Goal: Information Seeking & Learning: Learn about a topic

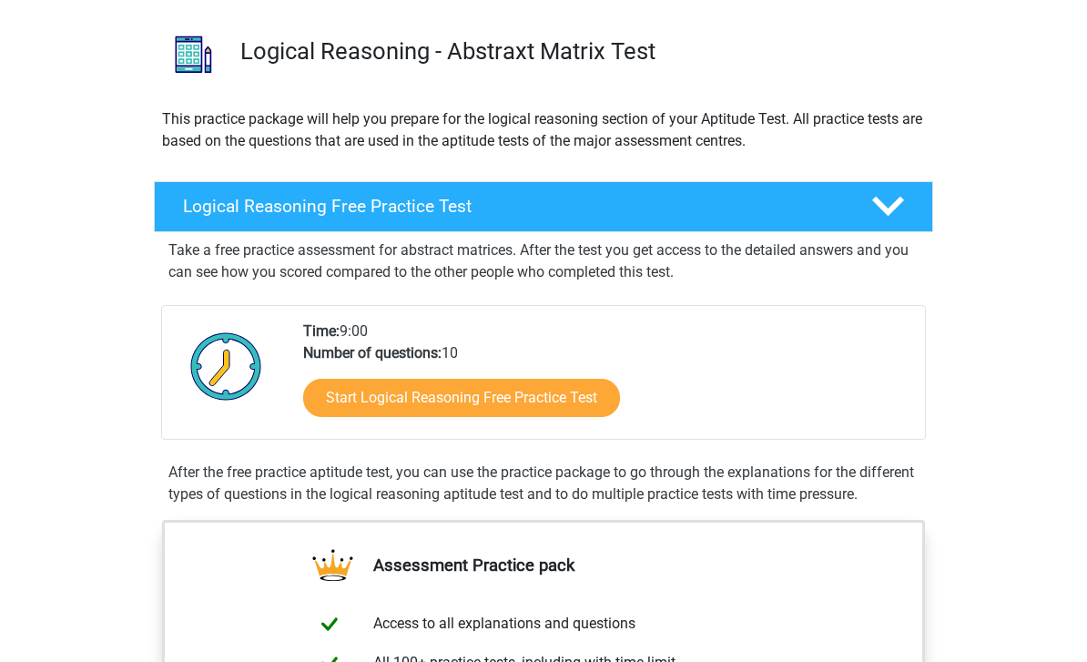
scroll to position [119, 0]
click at [585, 406] on link "Start Logical Reasoning Free Practice Test" at bounding box center [461, 398] width 317 height 38
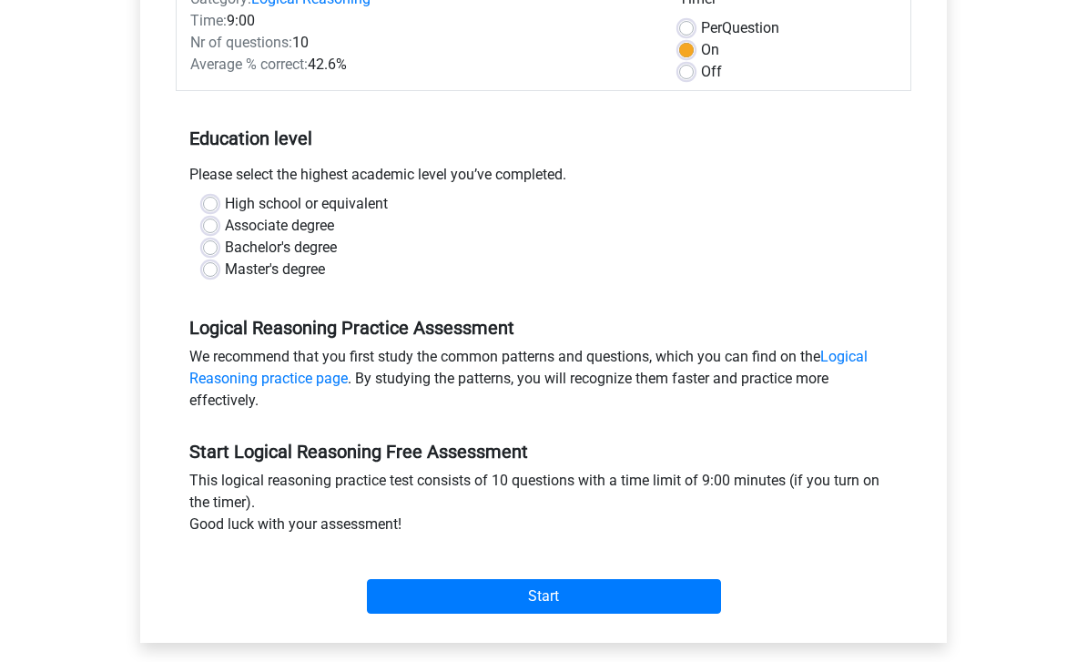
scroll to position [265, 0]
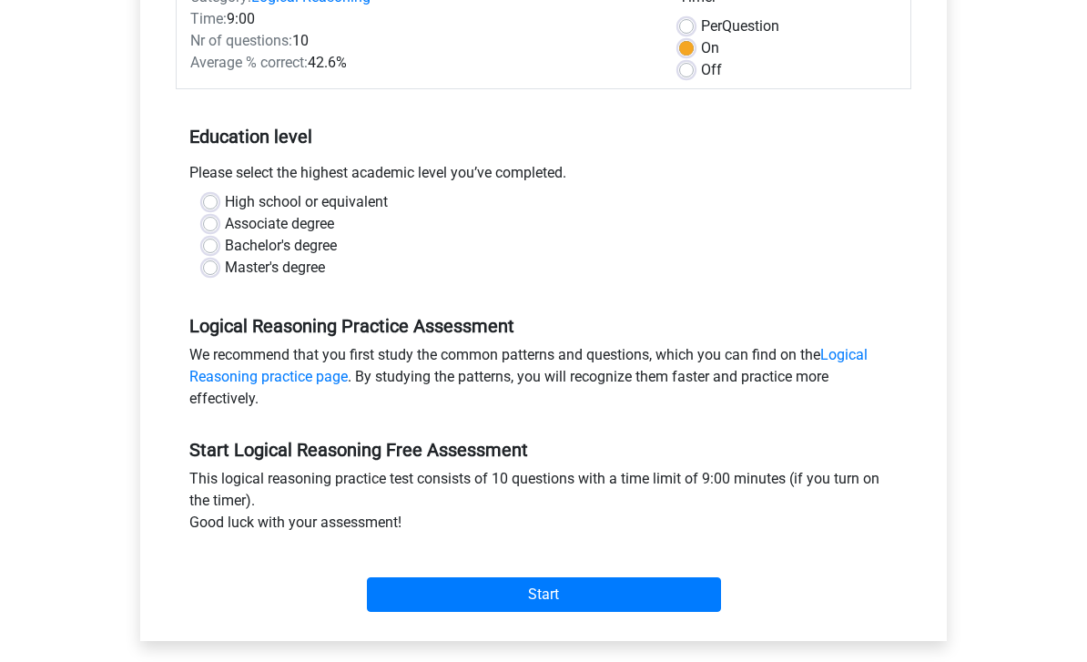
click at [225, 244] on label "Bachelor's degree" at bounding box center [281, 247] width 112 height 22
click at [216, 244] on input "Bachelor's degree" at bounding box center [210, 245] width 15 height 18
radio input "true"
click at [420, 595] on input "Start" at bounding box center [544, 595] width 354 height 35
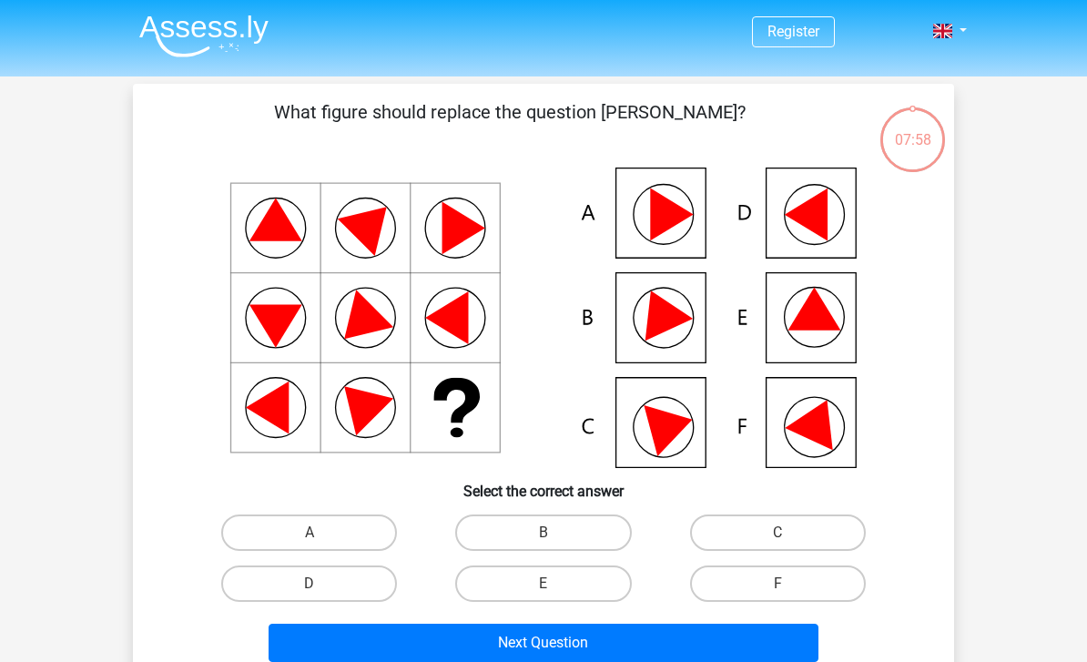
click at [568, 521] on label "B" at bounding box center [543, 532] width 176 height 36
click at [555, 532] on input "B" at bounding box center [549, 538] width 12 height 12
radio input "true"
click at [599, 523] on label "B" at bounding box center [543, 532] width 176 height 36
click at [555, 532] on input "B" at bounding box center [549, 538] width 12 height 12
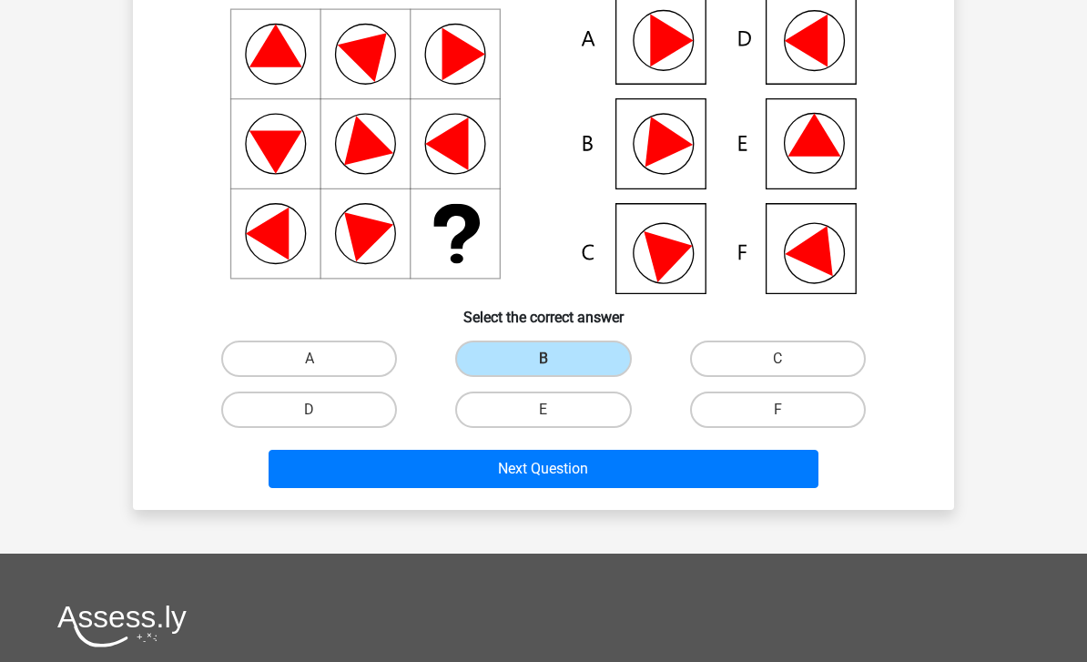
click at [692, 474] on button "Next Question" at bounding box center [543, 469] width 551 height 38
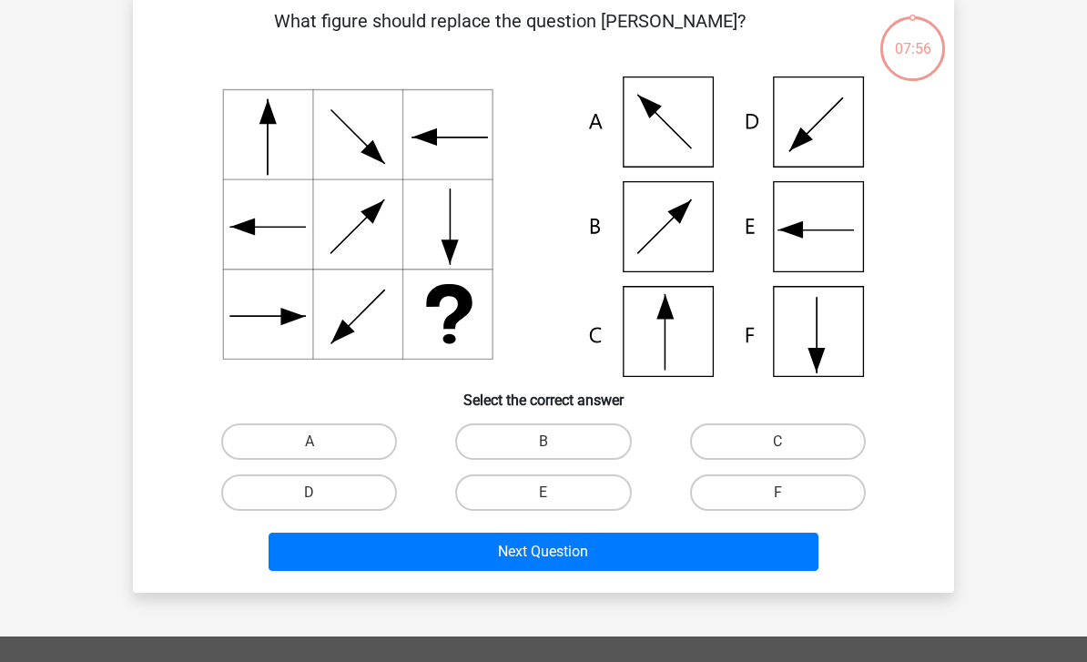
scroll to position [84, 0]
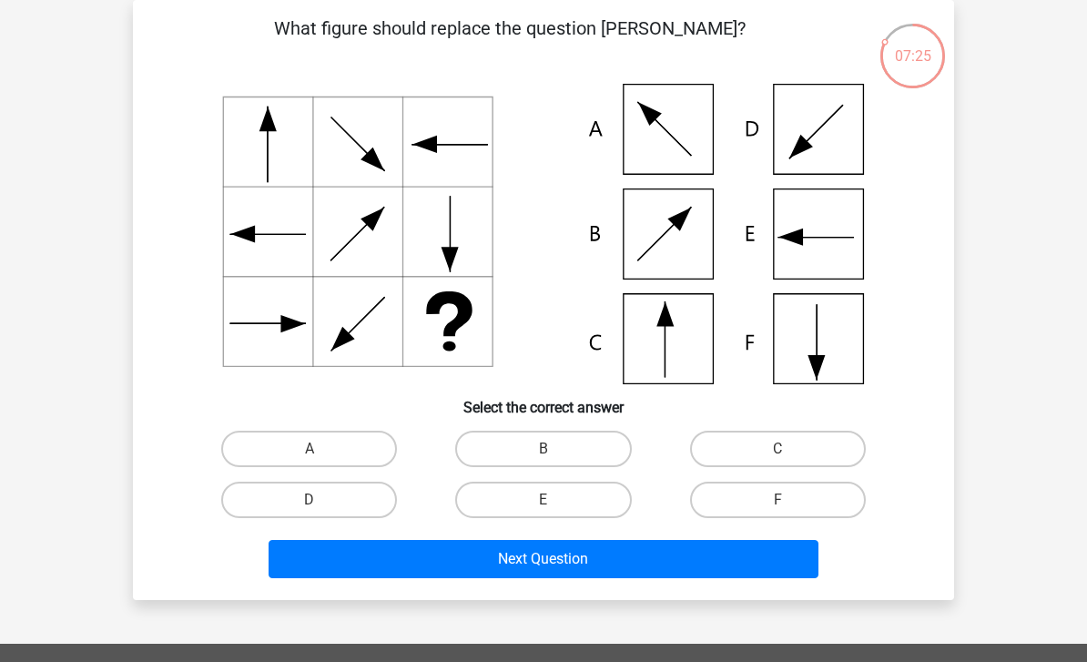
click at [336, 435] on label "A" at bounding box center [309, 448] width 176 height 36
click at [321, 449] on input "A" at bounding box center [315, 455] width 12 height 12
radio input "true"
click at [459, 560] on button "Next Question" at bounding box center [543, 559] width 551 height 38
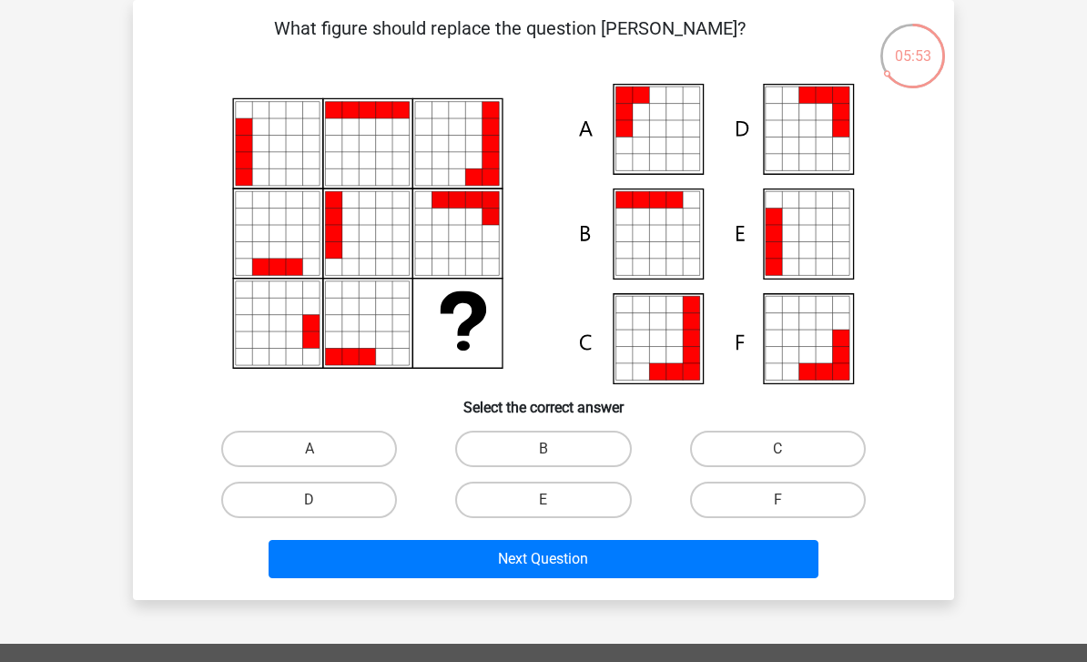
click at [329, 433] on label "A" at bounding box center [309, 448] width 176 height 36
click at [321, 449] on input "A" at bounding box center [315, 455] width 12 height 12
radio input "true"
click at [351, 443] on label "A" at bounding box center [309, 448] width 176 height 36
click at [321, 449] on input "A" at bounding box center [315, 455] width 12 height 12
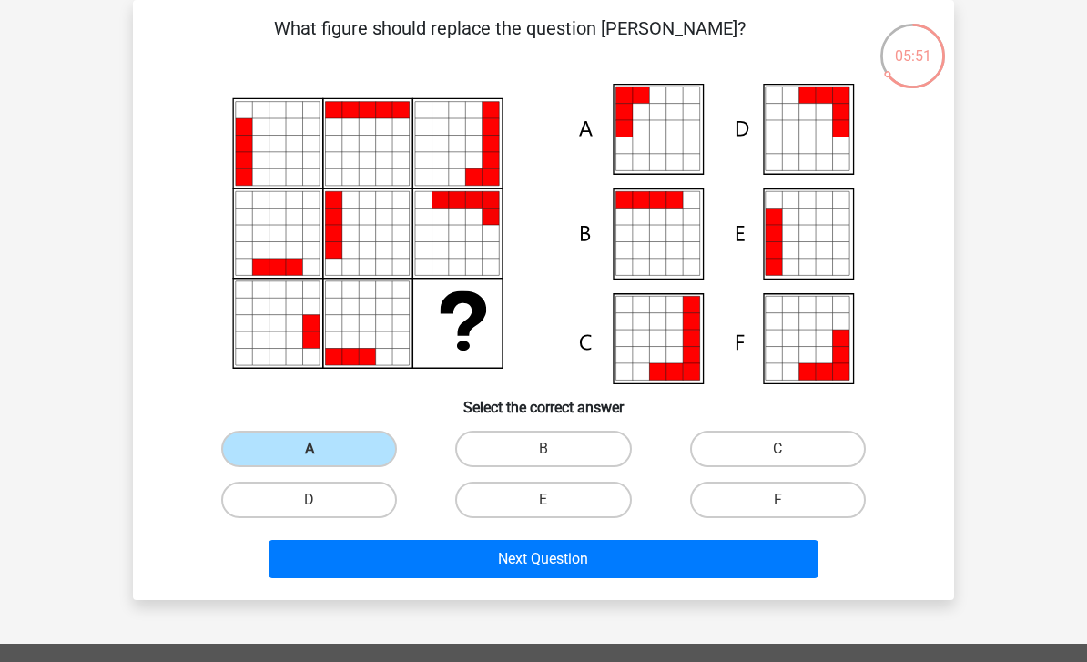
click at [476, 562] on button "Next Question" at bounding box center [543, 559] width 551 height 38
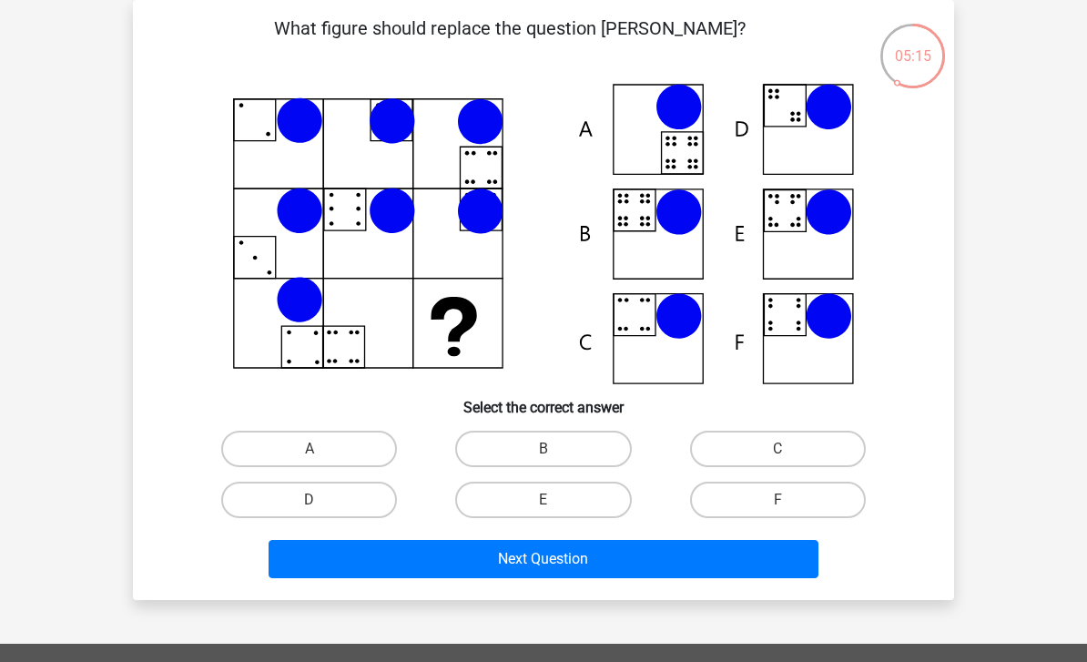
click at [338, 501] on label "D" at bounding box center [309, 499] width 176 height 36
click at [321, 501] on input "D" at bounding box center [315, 506] width 12 height 12
radio input "true"
click at [442, 556] on button "Next Question" at bounding box center [543, 559] width 551 height 38
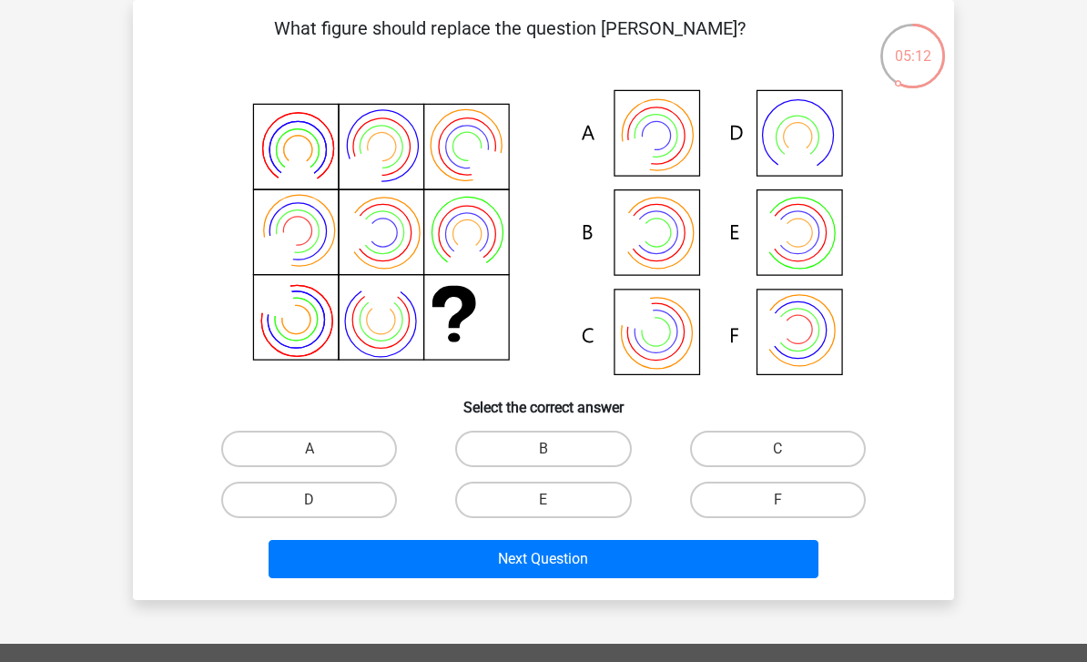
click at [612, 505] on label "E" at bounding box center [543, 499] width 176 height 36
click at [555, 505] on input "E" at bounding box center [549, 506] width 12 height 12
radio input "true"
click at [591, 566] on button "Next Question" at bounding box center [543, 559] width 551 height 38
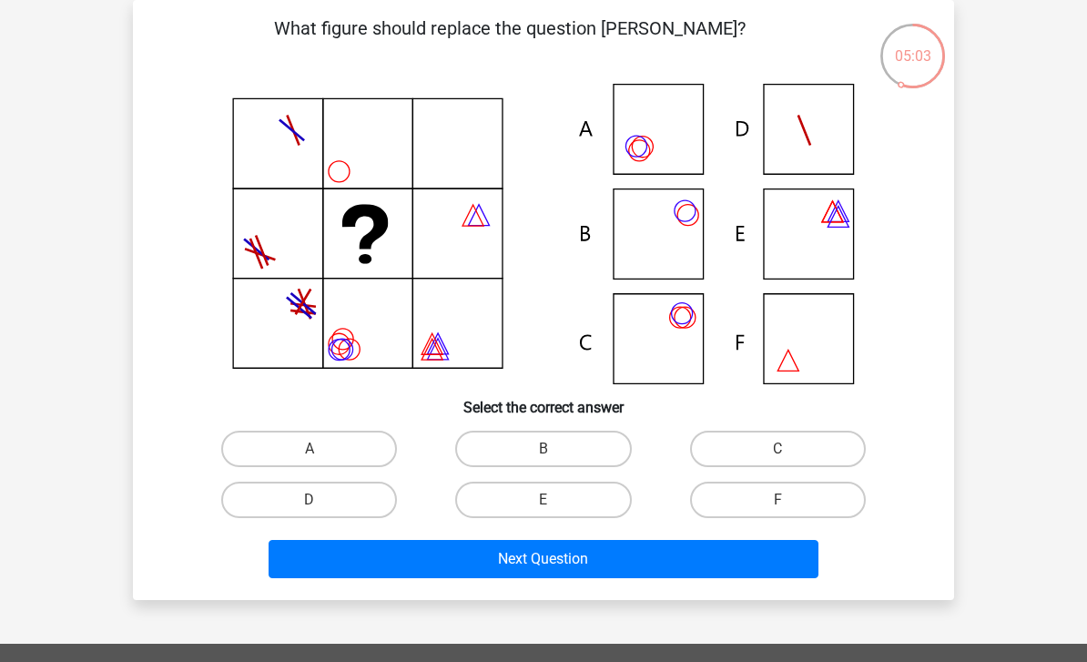
click at [820, 432] on label "C" at bounding box center [778, 448] width 176 height 36
click at [789, 449] on input "C" at bounding box center [783, 455] width 12 height 12
radio input "true"
click at [814, 456] on label "C" at bounding box center [778, 448] width 176 height 36
click at [789, 456] on input "C" at bounding box center [783, 455] width 12 height 12
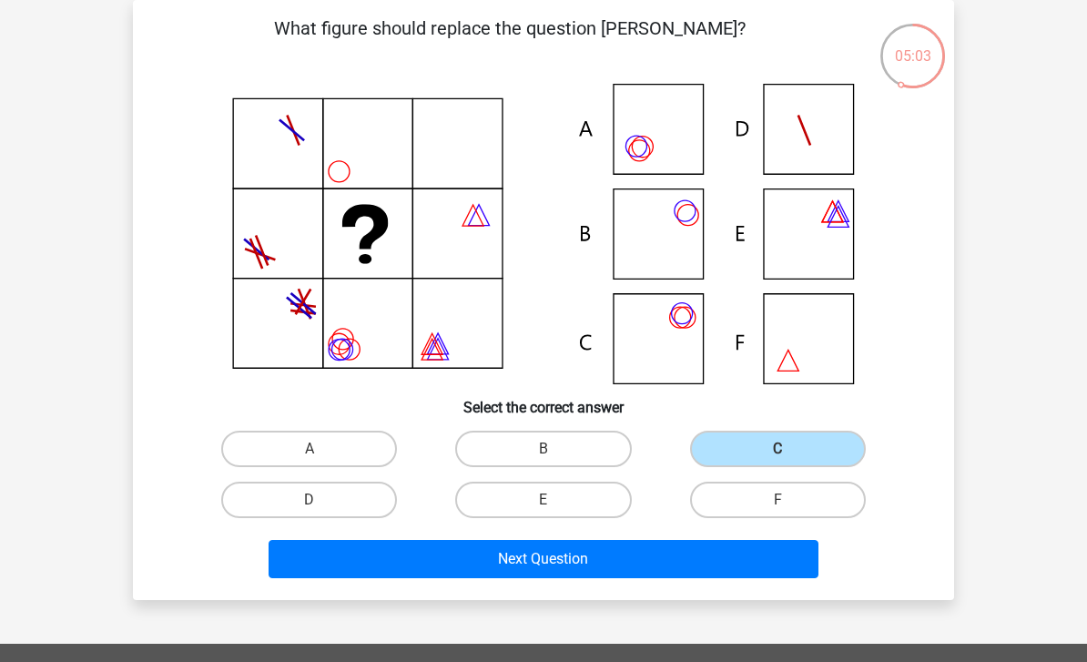
click at [631, 576] on button "Next Question" at bounding box center [543, 559] width 551 height 38
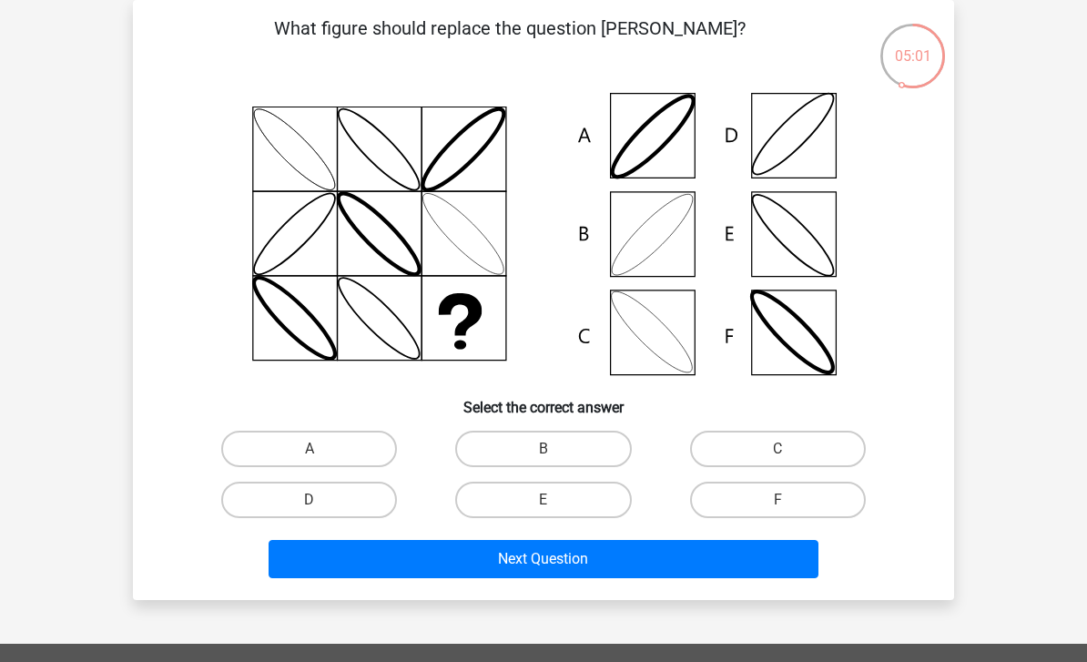
click at [573, 462] on label "B" at bounding box center [543, 448] width 176 height 36
click at [555, 460] on input "B" at bounding box center [549, 455] width 12 height 12
radio input "true"
click at [605, 437] on label "B" at bounding box center [543, 448] width 176 height 36
click at [555, 449] on input "B" at bounding box center [549, 455] width 12 height 12
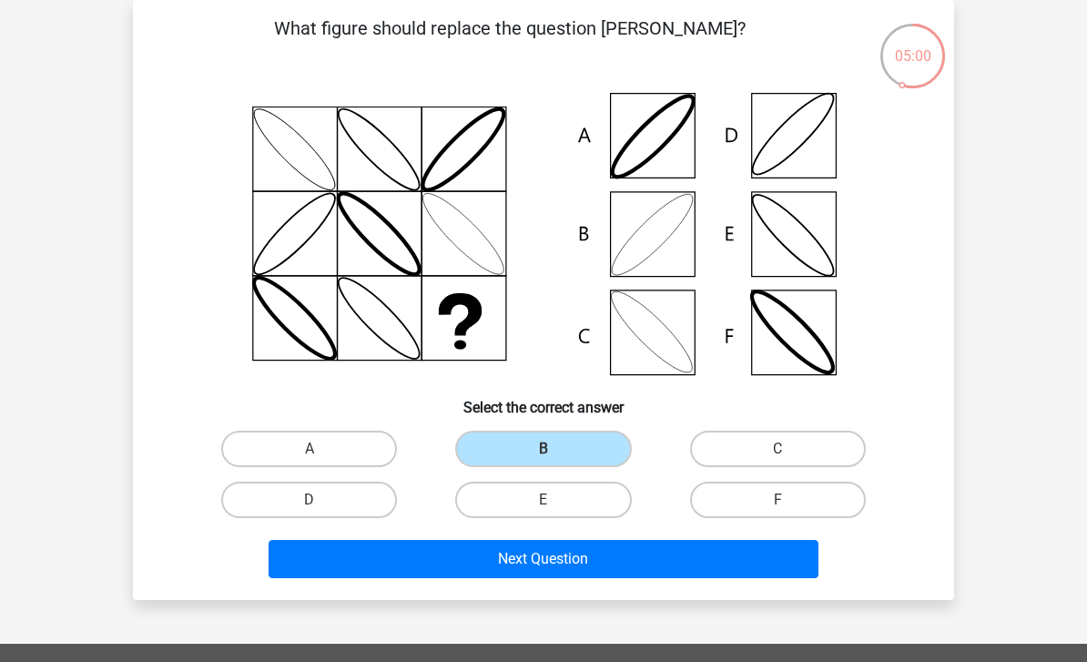
click at [604, 551] on button "Next Question" at bounding box center [543, 559] width 551 height 38
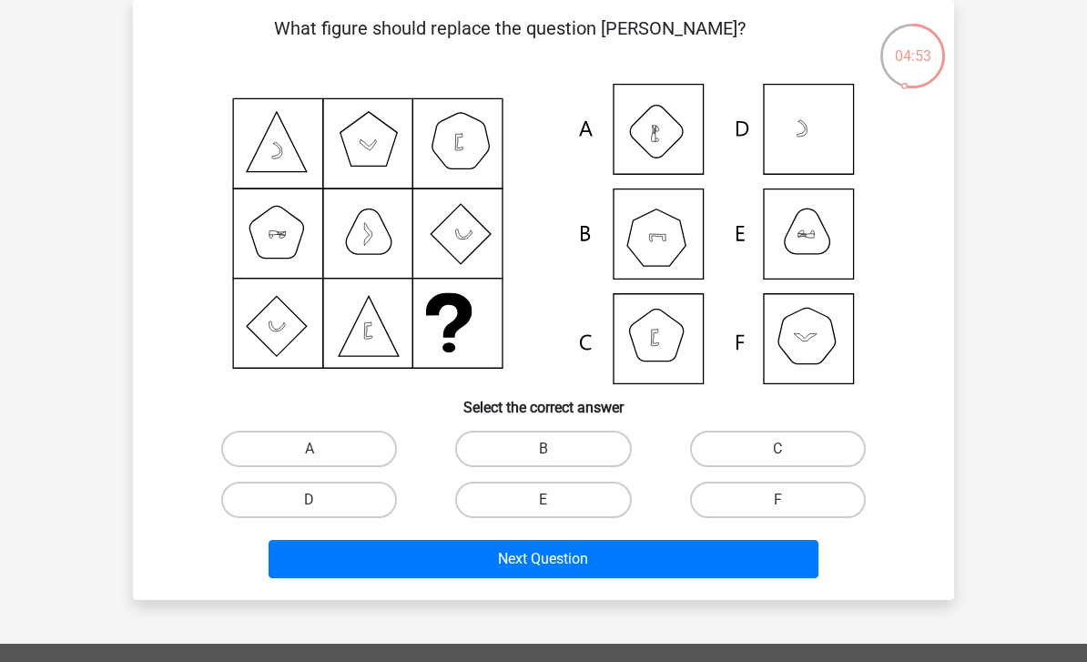
click at [577, 447] on label "B" at bounding box center [543, 448] width 176 height 36
click at [555, 449] on input "B" at bounding box center [549, 455] width 12 height 12
radio input "true"
click at [592, 567] on button "Next Question" at bounding box center [543, 559] width 551 height 38
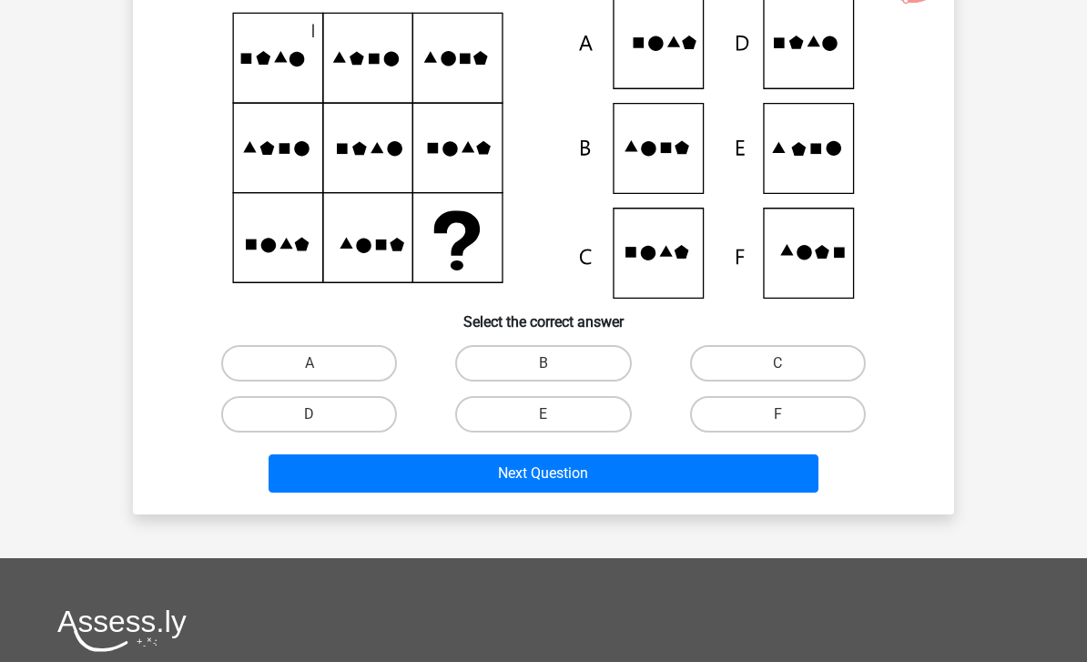
scroll to position [163, 0]
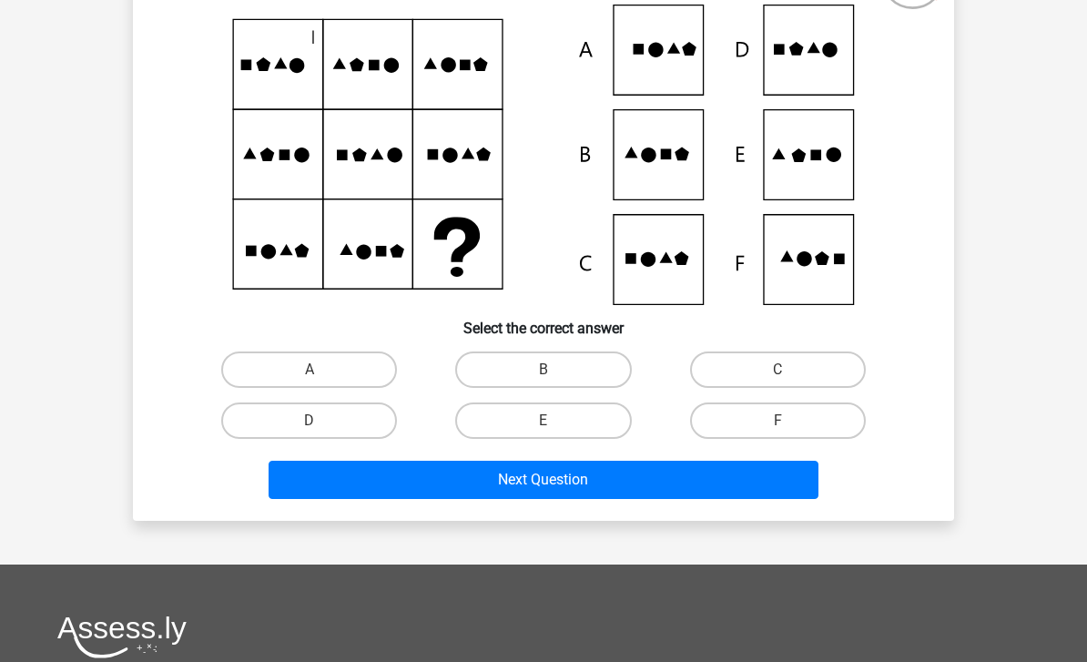
click at [592, 411] on label "E" at bounding box center [543, 420] width 176 height 36
click at [555, 420] on input "E" at bounding box center [549, 426] width 12 height 12
radio input "true"
click at [597, 491] on button "Next Question" at bounding box center [543, 479] width 551 height 38
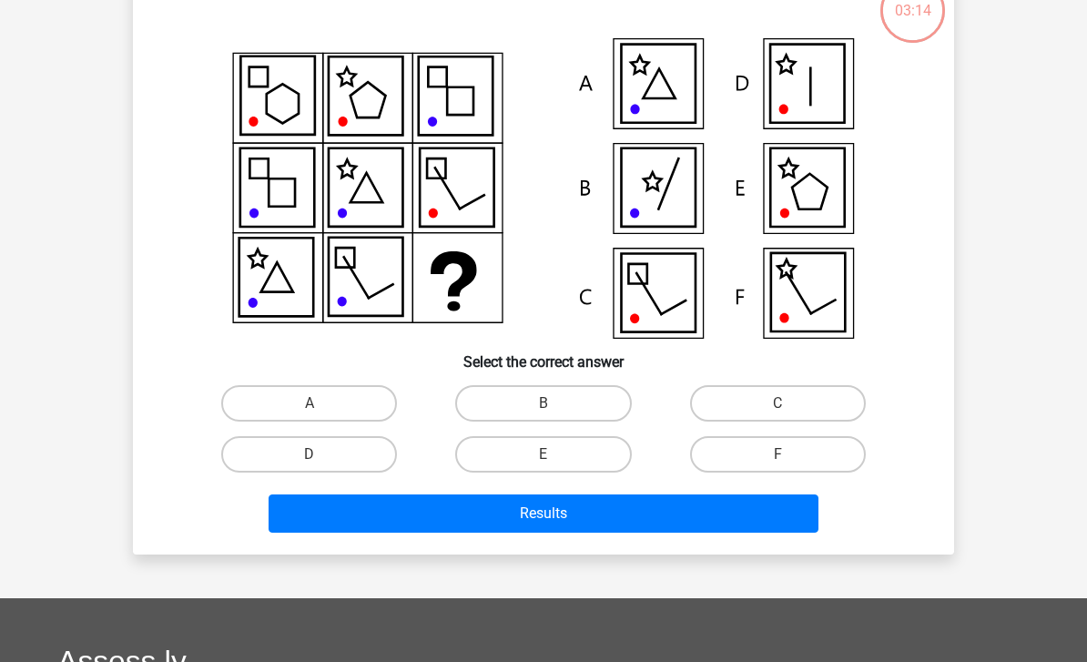
scroll to position [84, 0]
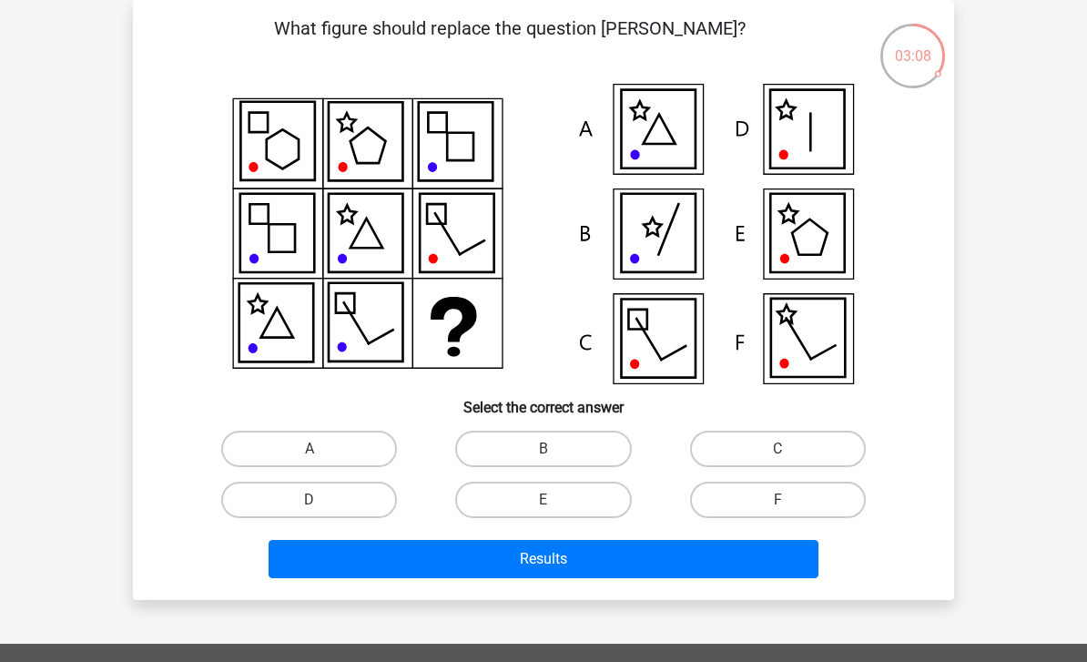
click at [600, 439] on label "B" at bounding box center [543, 448] width 176 height 36
click at [555, 449] on input "B" at bounding box center [549, 455] width 12 height 12
radio input "true"
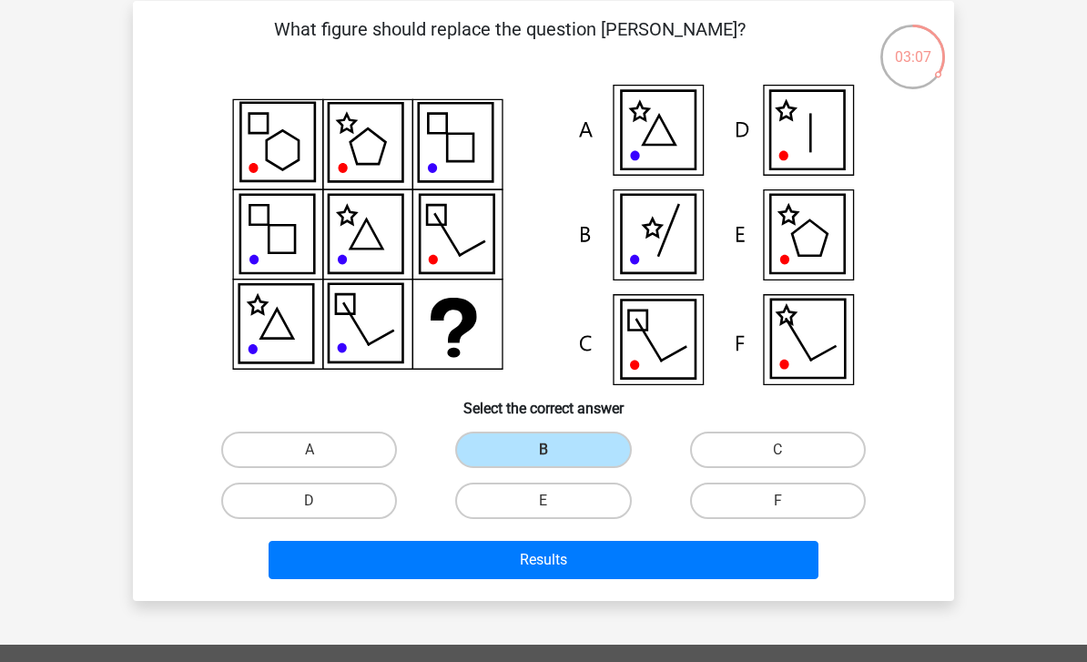
scroll to position [83, 0]
click at [635, 572] on button "Results" at bounding box center [543, 560] width 551 height 38
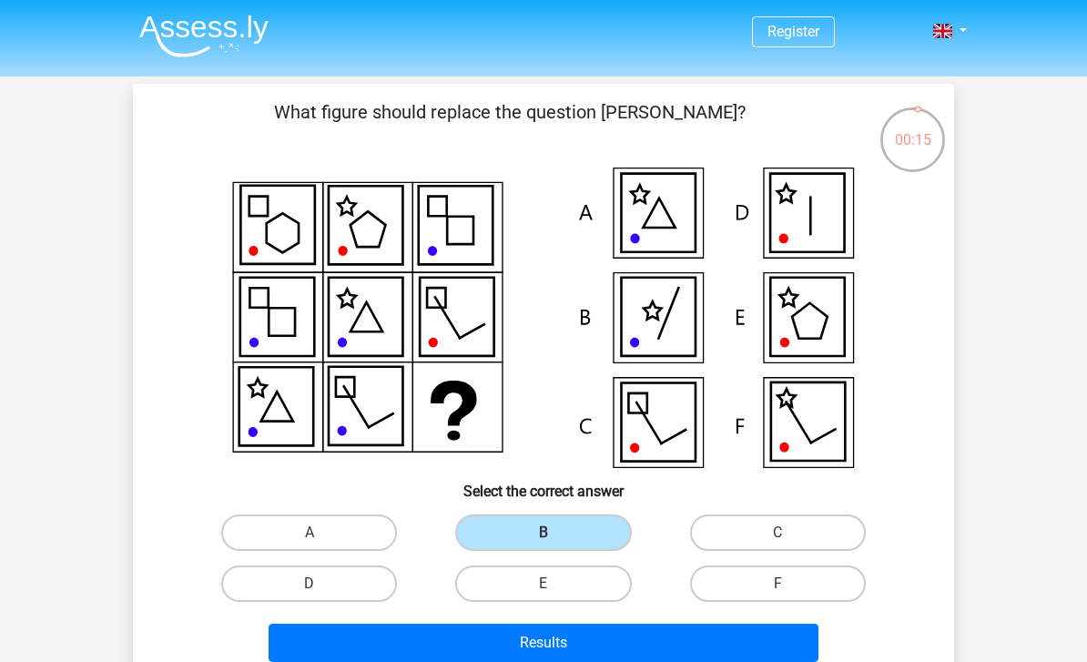
scroll to position [141, 0]
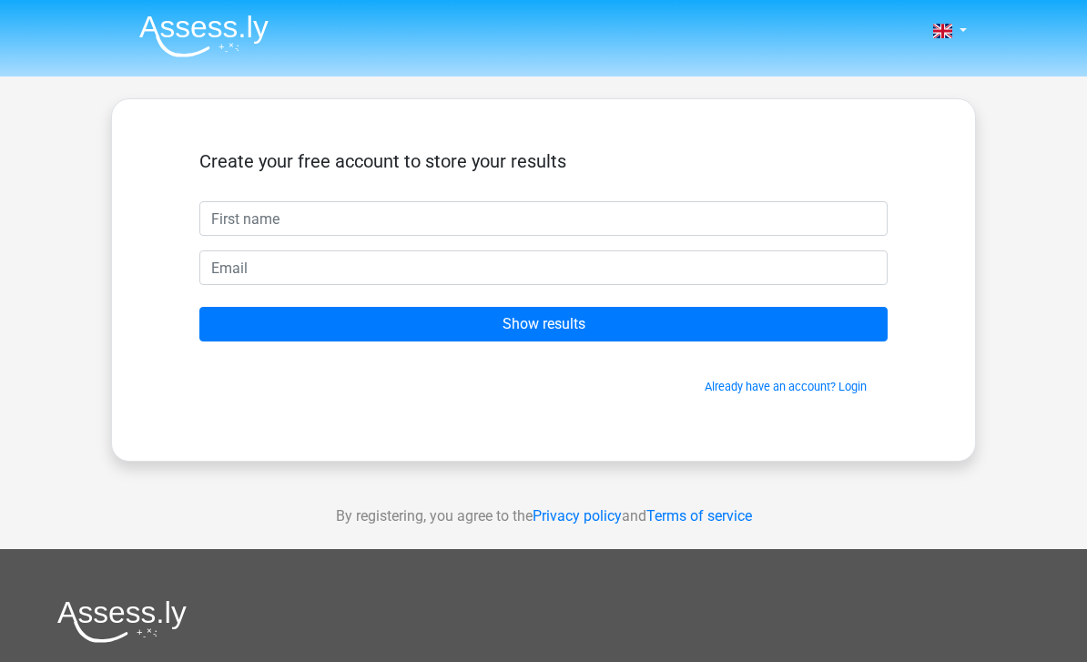
click at [685, 329] on input "Show results" at bounding box center [543, 324] width 688 height 35
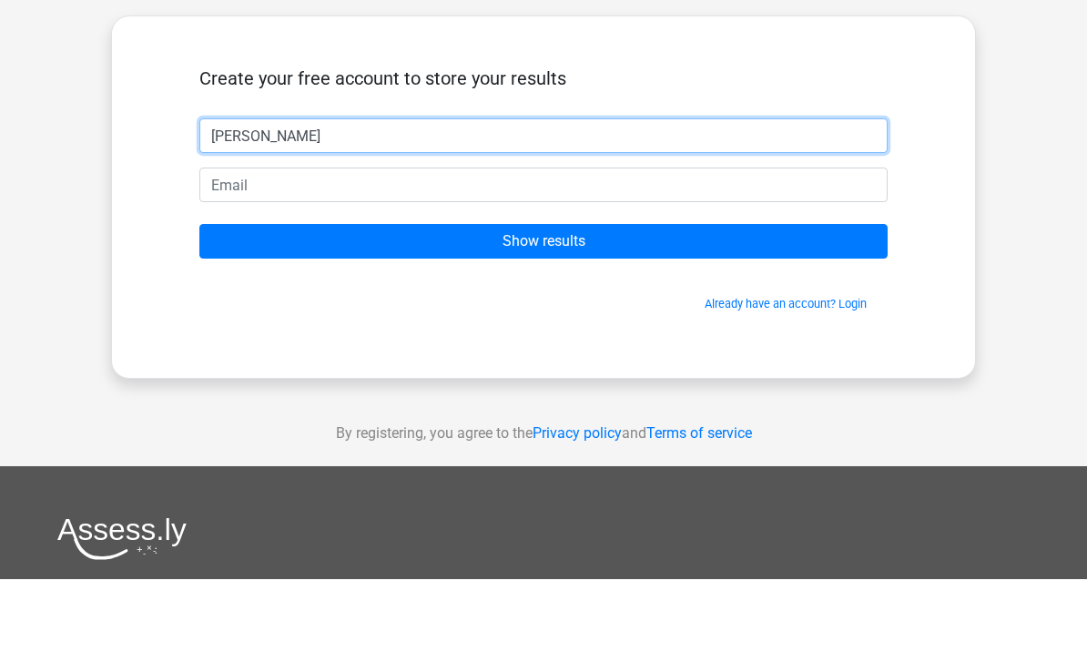
type input "Jess"
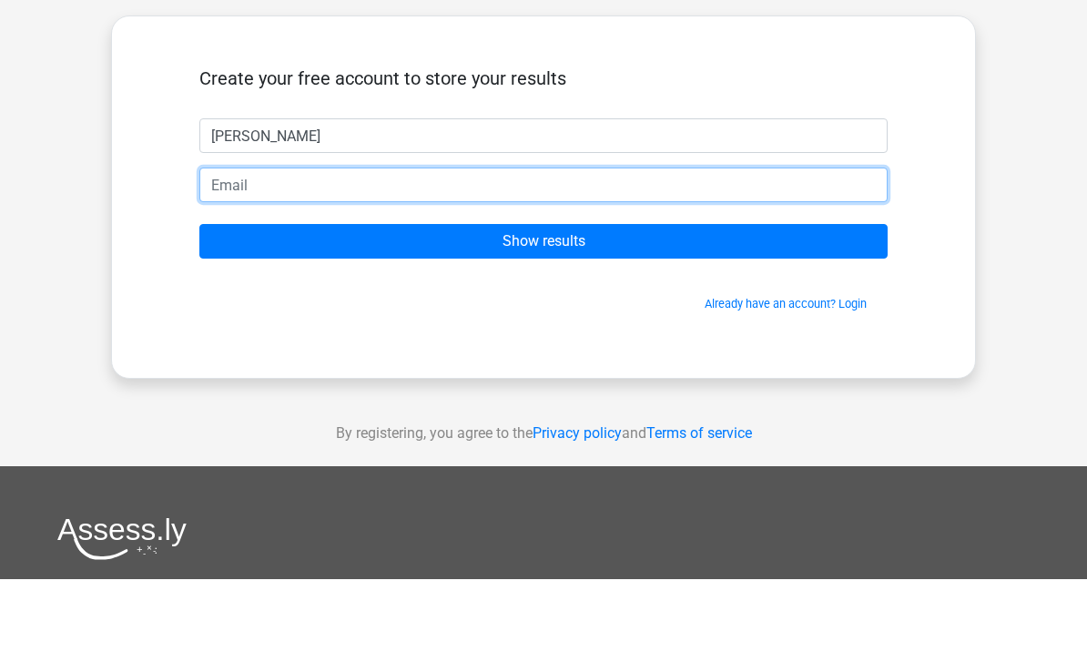
click at [484, 250] on input "email" at bounding box center [543, 267] width 688 height 35
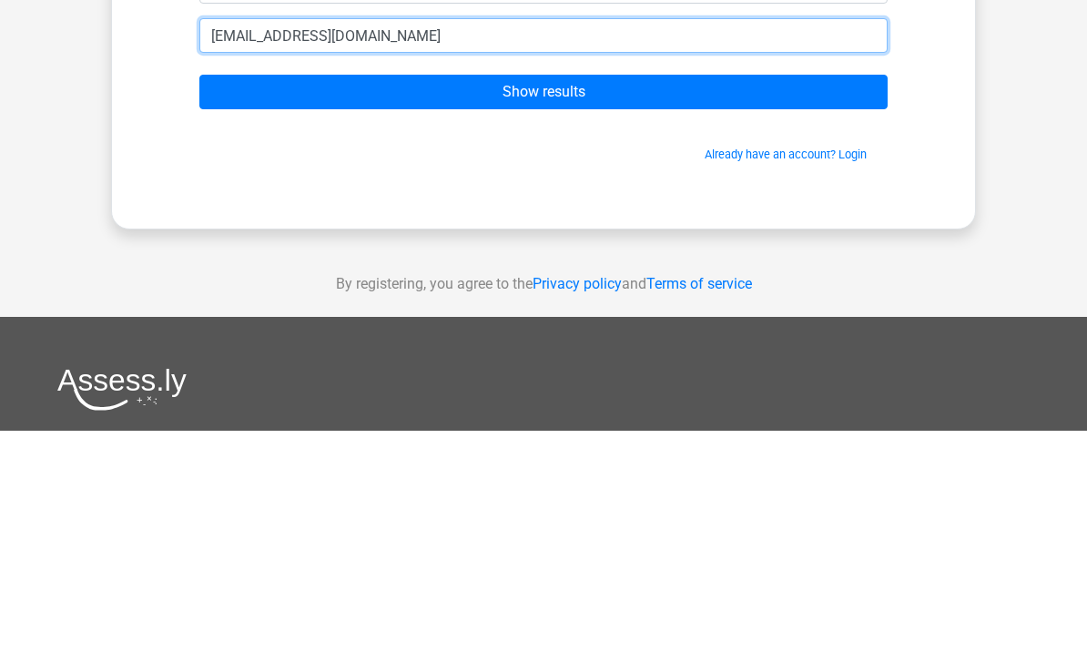
type input "[EMAIL_ADDRESS][DOMAIN_NAME]"
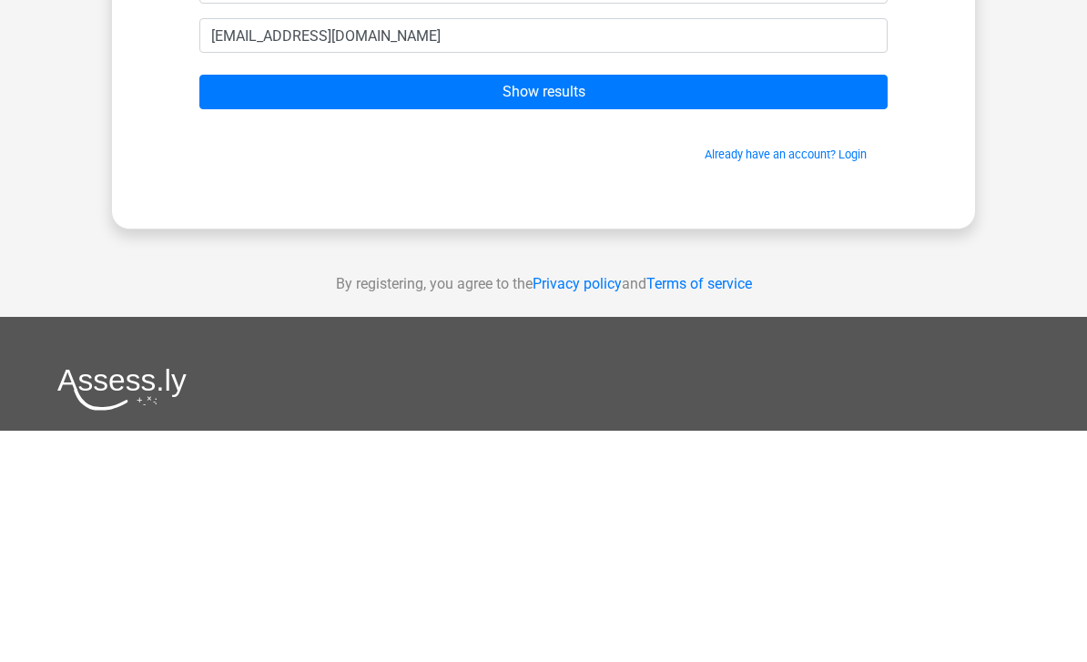
click at [751, 307] on input "Show results" at bounding box center [543, 324] width 688 height 35
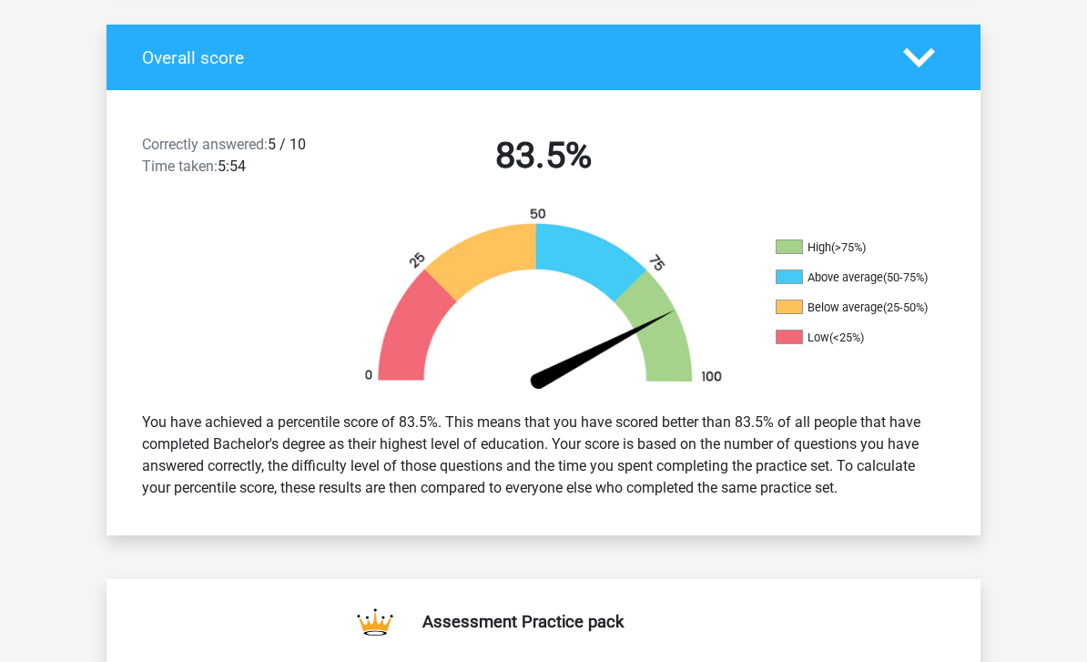
scroll to position [371, 0]
click at [905, 287] on ul "High (>75%) Above average (50-75%) Below average (25-50%) Low (<25%)" at bounding box center [866, 300] width 182 height 120
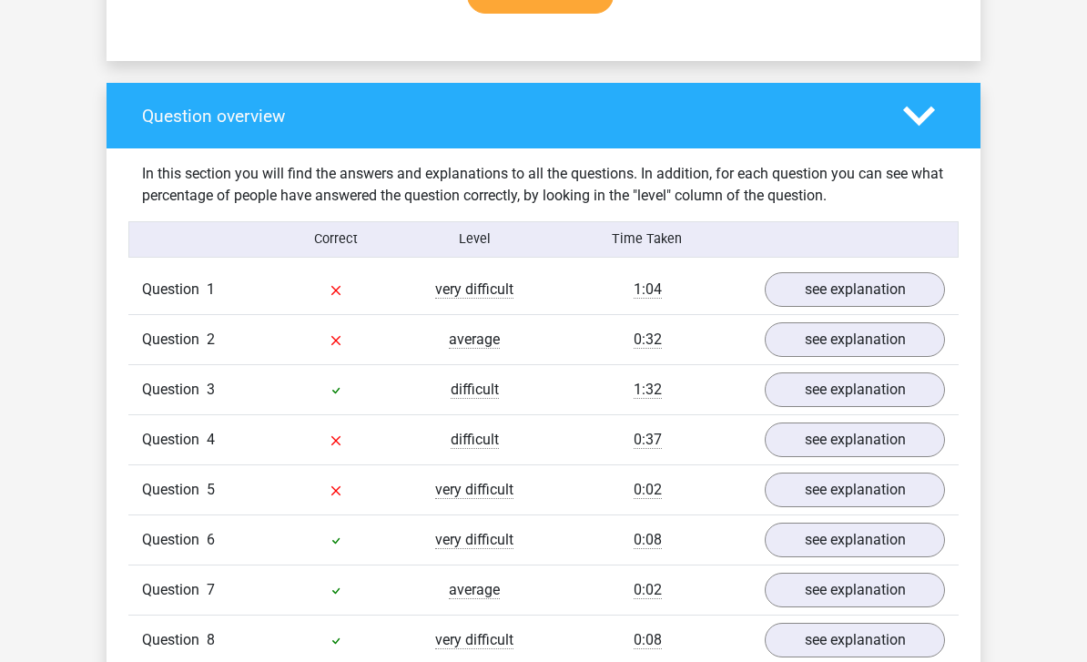
scroll to position [1233, 0]
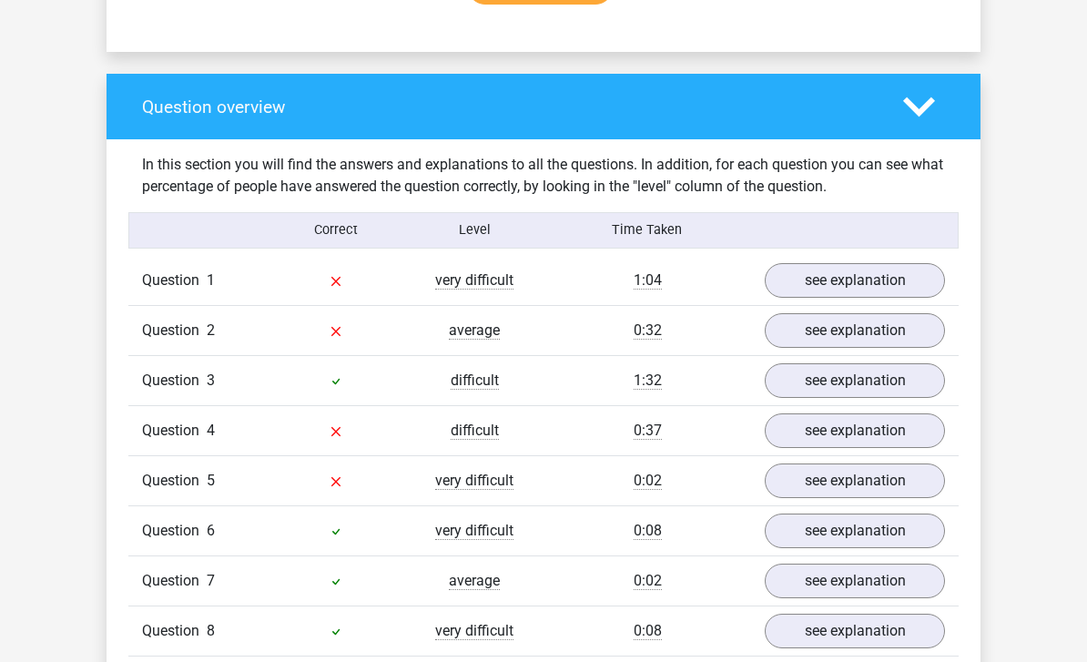
click at [893, 283] on link "see explanation" at bounding box center [854, 281] width 180 height 35
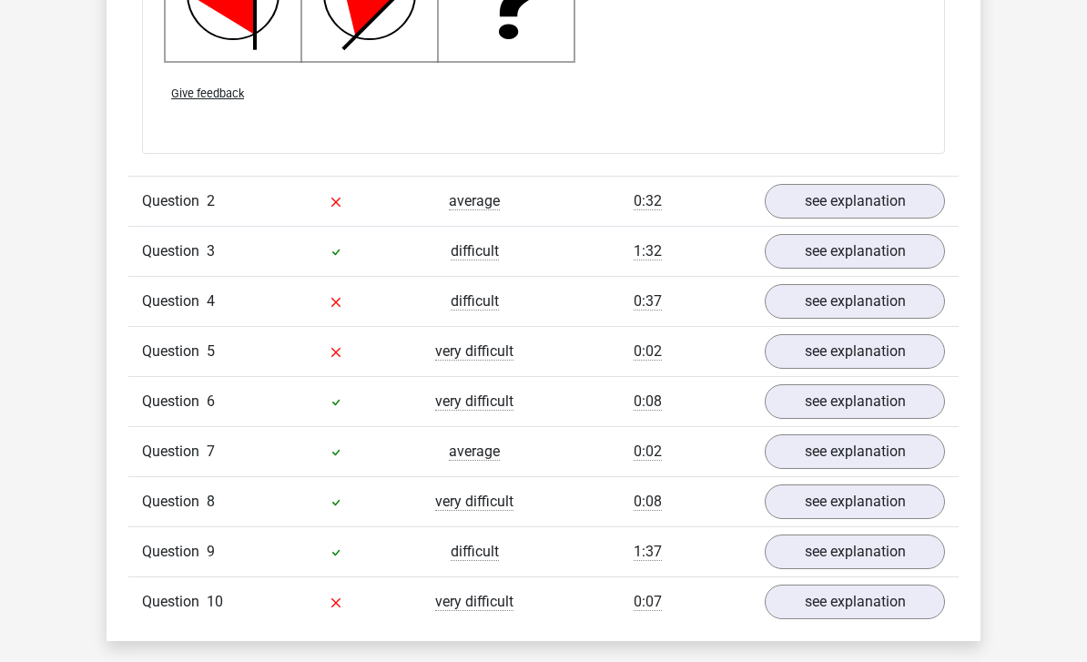
scroll to position [2520, 0]
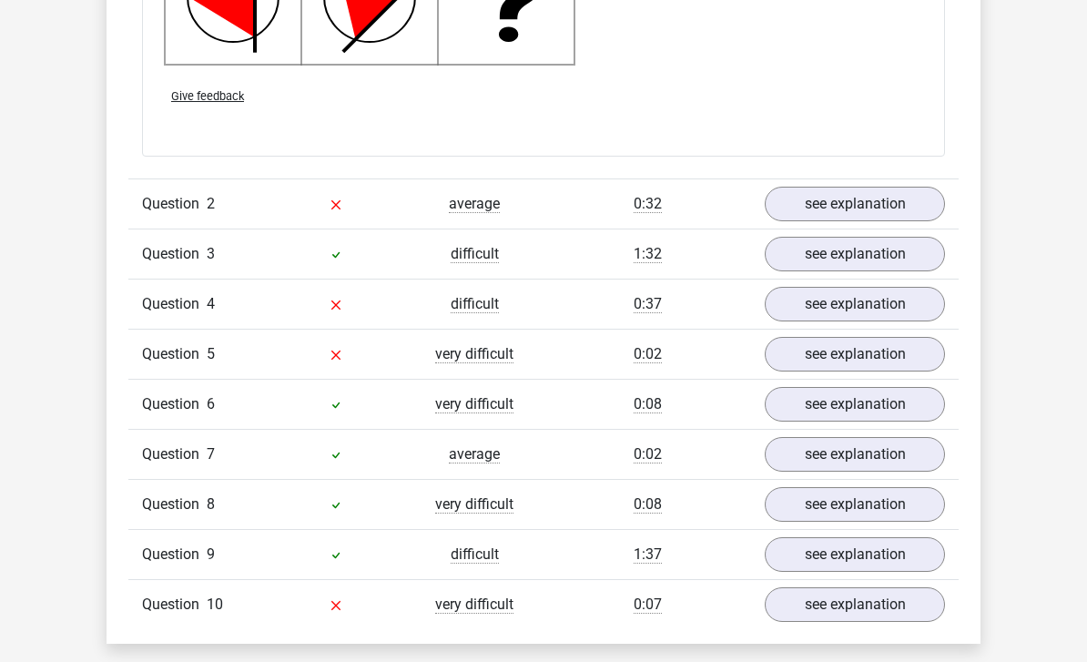
click at [886, 202] on link "see explanation" at bounding box center [854, 204] width 180 height 35
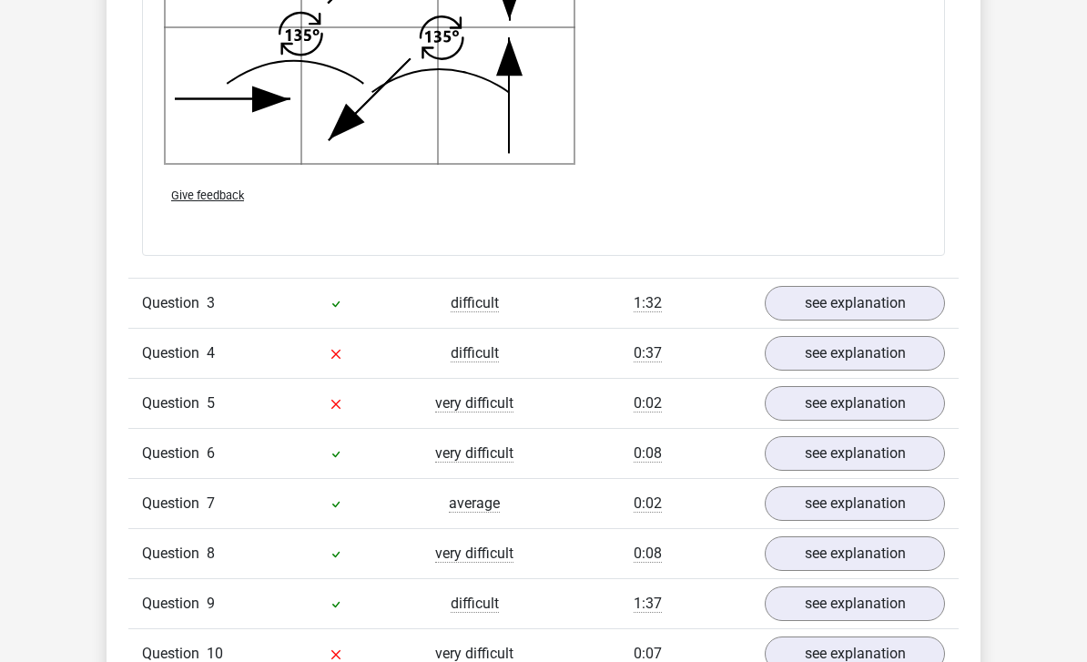
scroll to position [3599, 0]
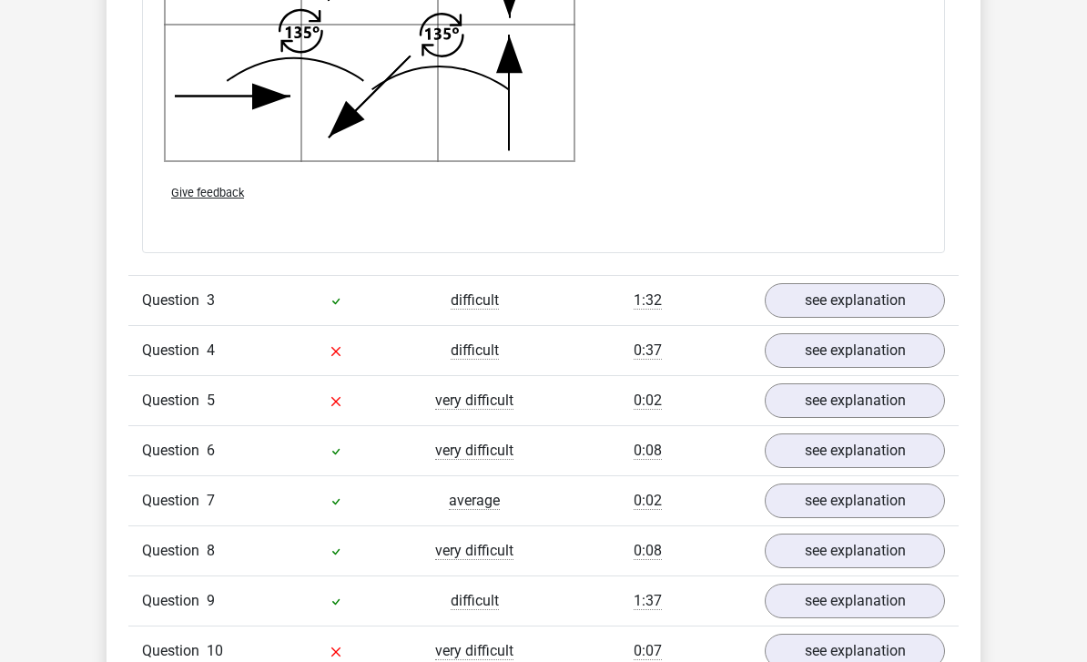
click at [882, 309] on link "see explanation" at bounding box center [854, 301] width 180 height 35
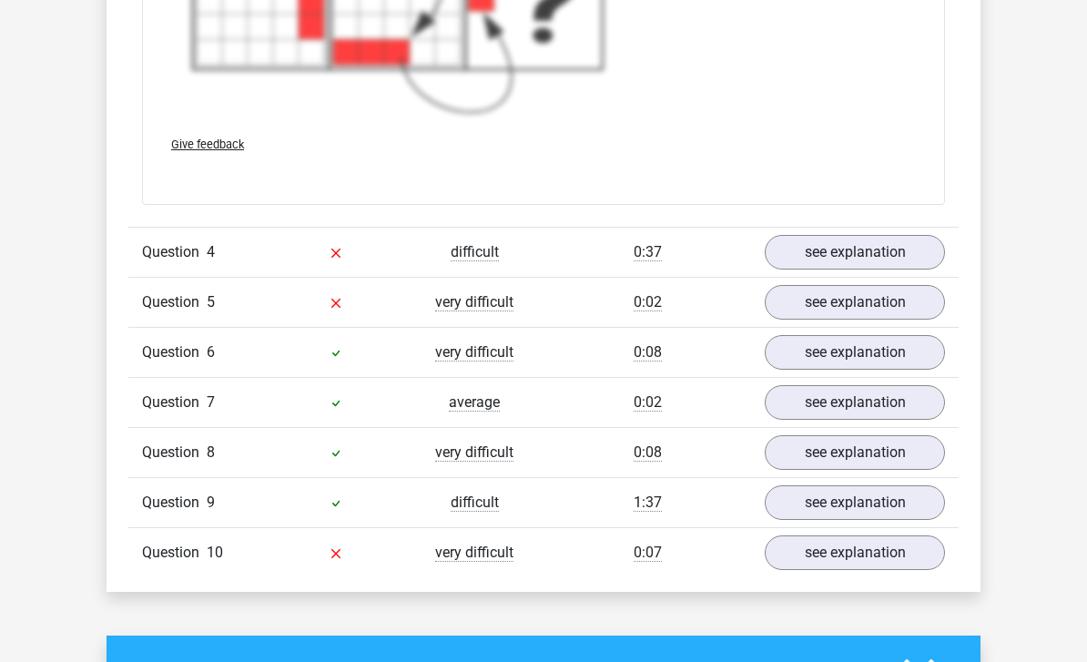
scroll to position [4976, 0]
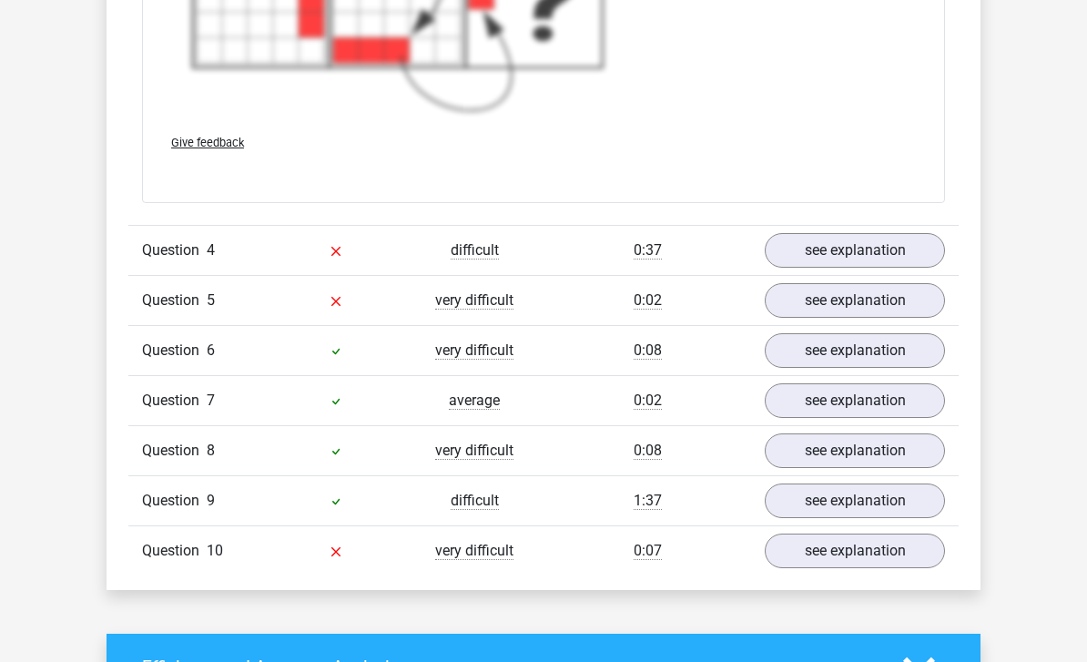
click at [875, 252] on link "see explanation" at bounding box center [854, 250] width 180 height 35
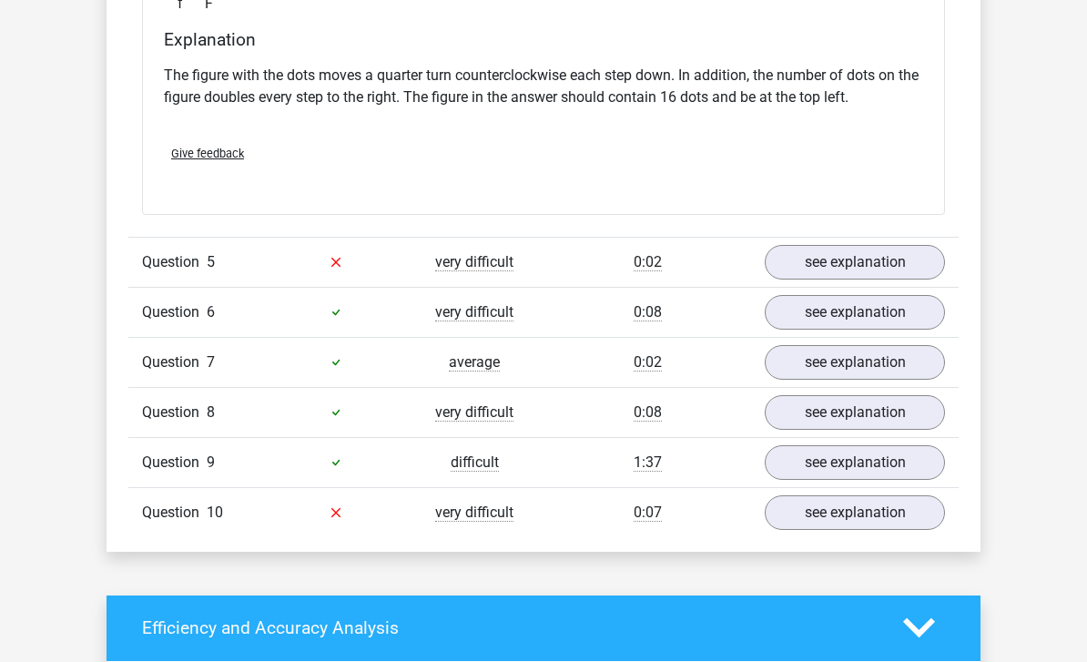
scroll to position [5749, 0]
click at [874, 318] on link "see explanation" at bounding box center [854, 312] width 180 height 35
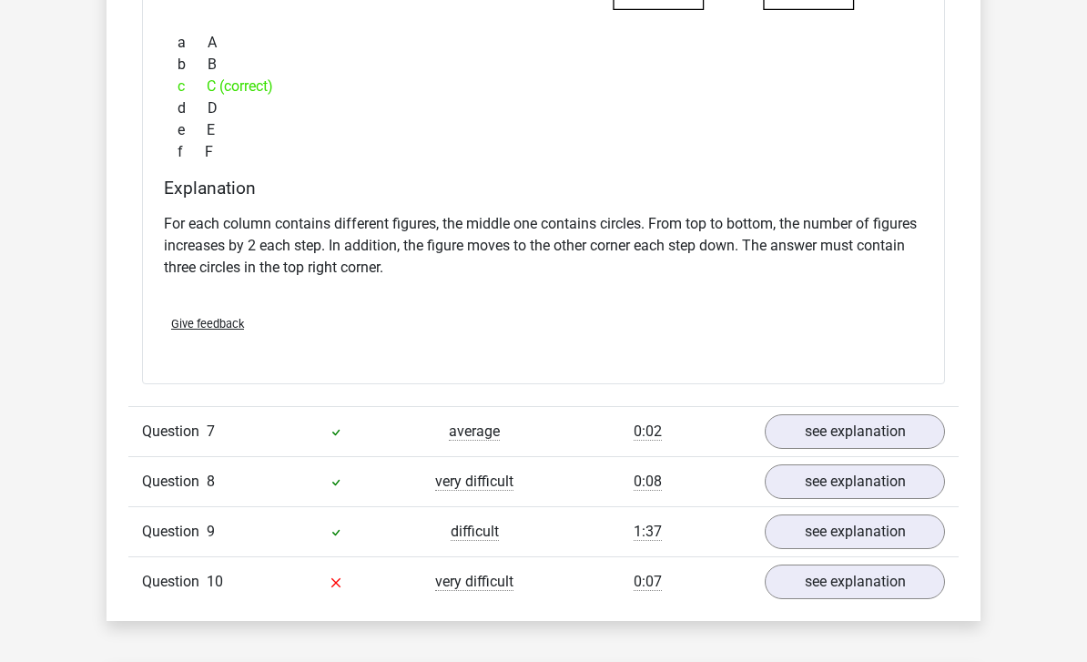
scroll to position [6439, 0]
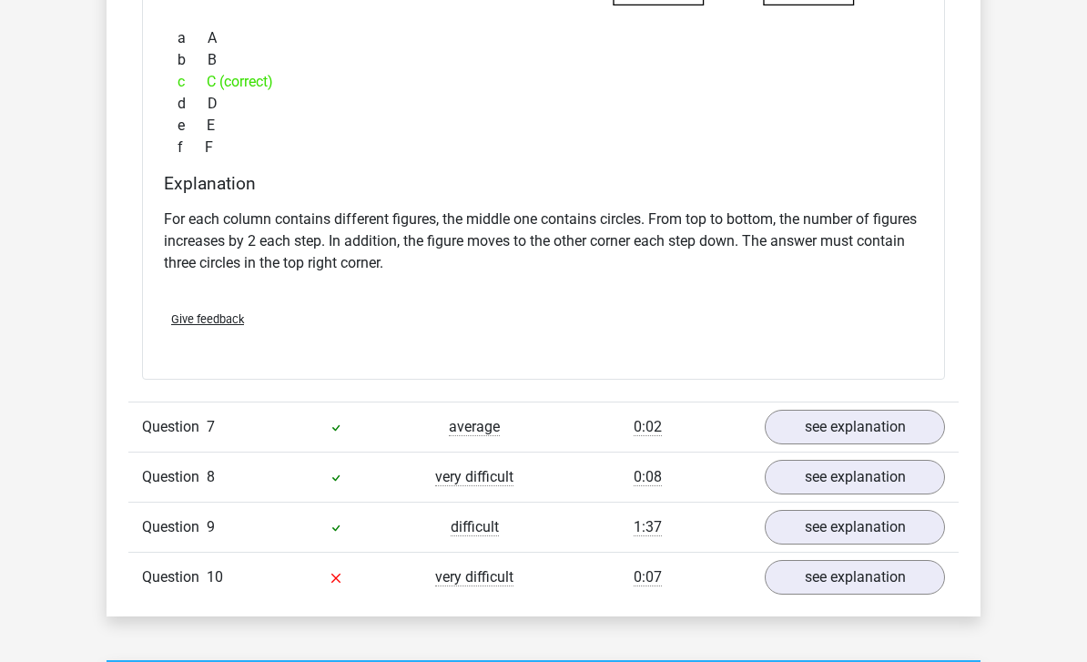
click at [886, 423] on link "see explanation" at bounding box center [854, 427] width 180 height 35
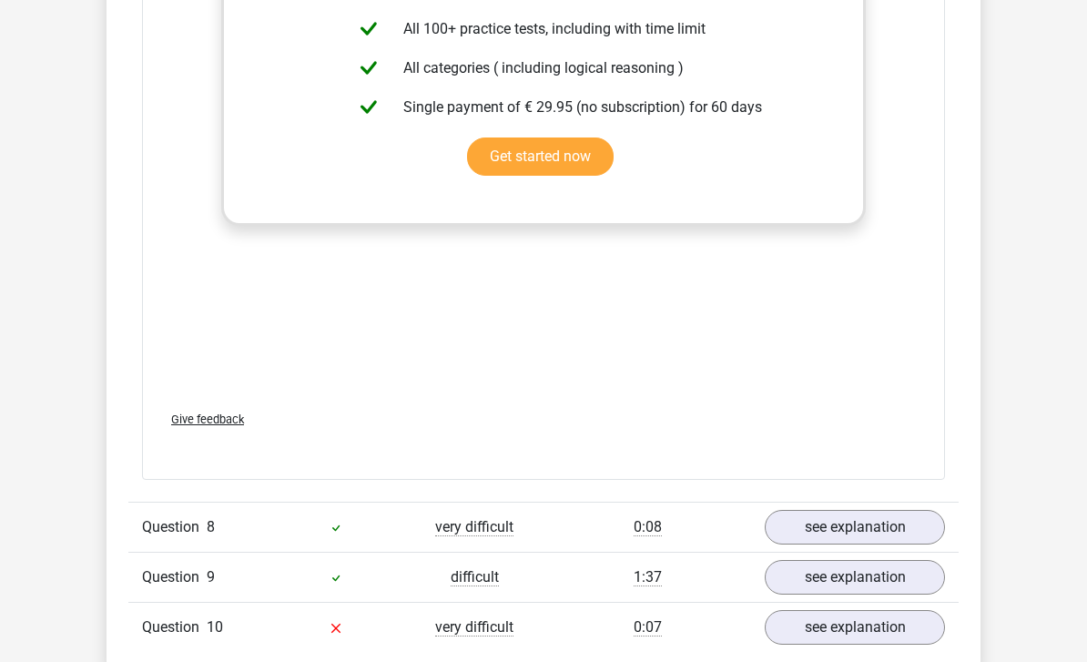
scroll to position [7630, 0]
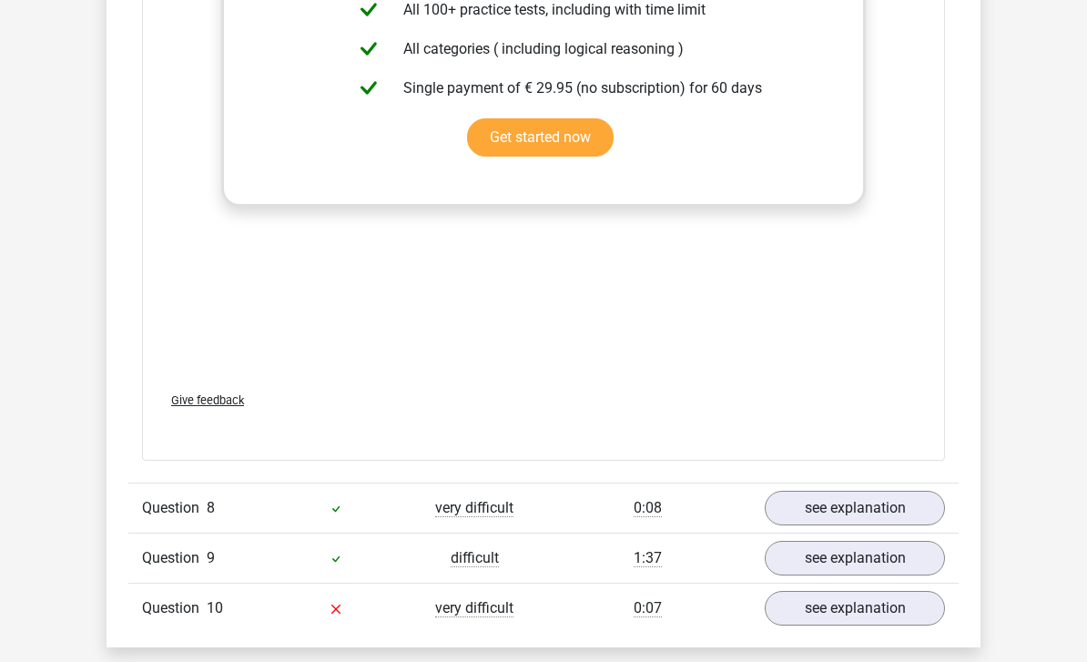
click at [856, 503] on link "see explanation" at bounding box center [854, 508] width 180 height 35
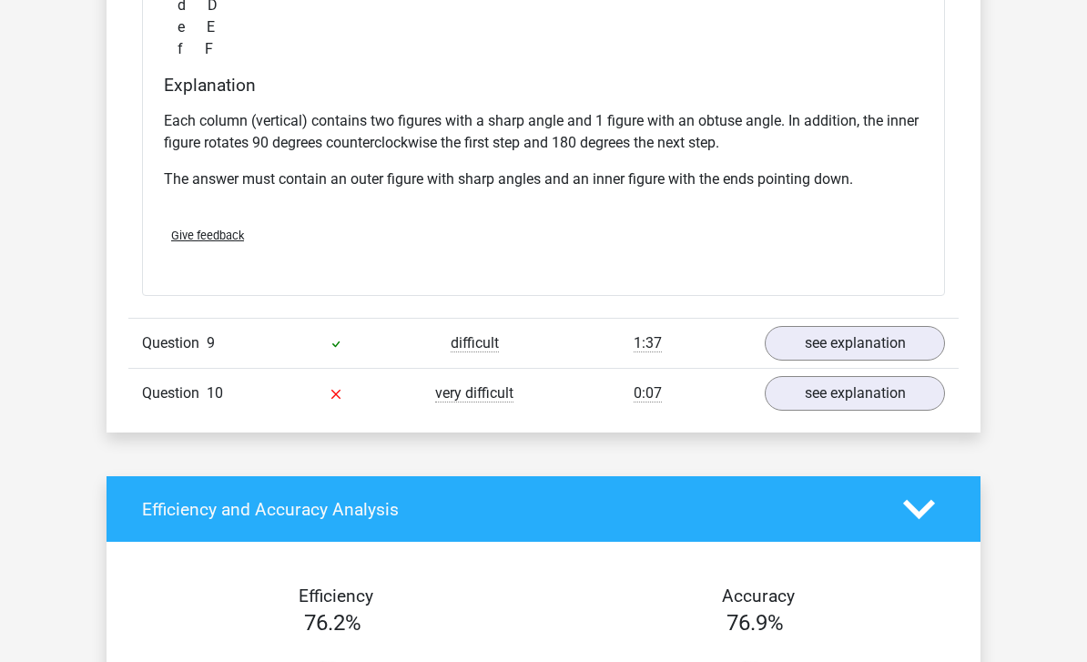
scroll to position [8626, 0]
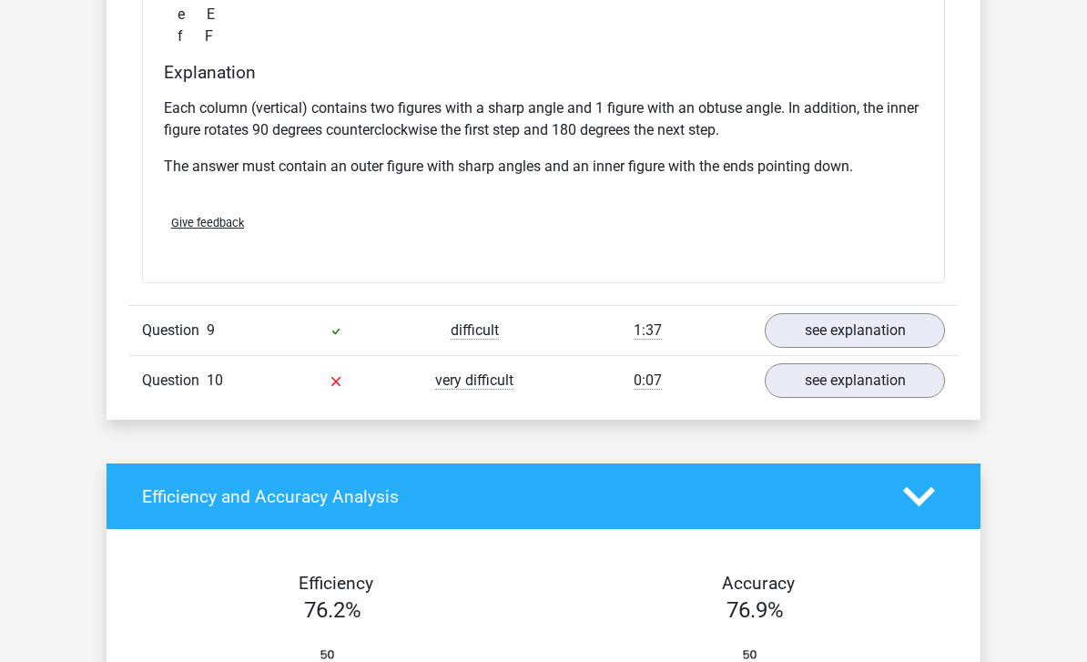
click at [911, 328] on link "see explanation" at bounding box center [854, 331] width 180 height 35
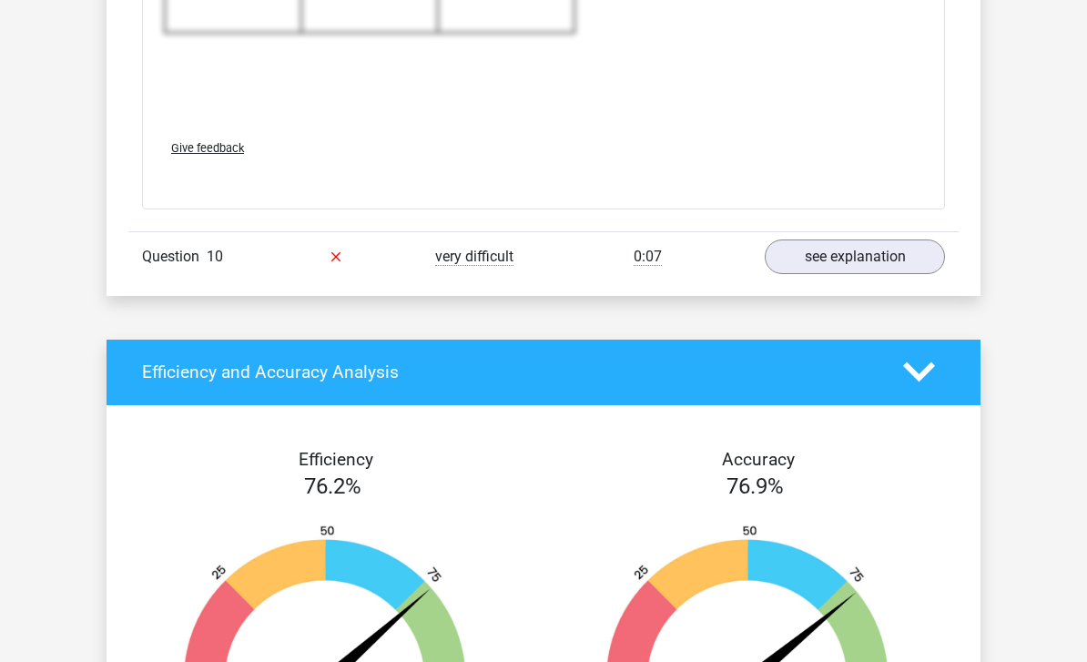
click at [900, 259] on link "see explanation" at bounding box center [854, 257] width 180 height 35
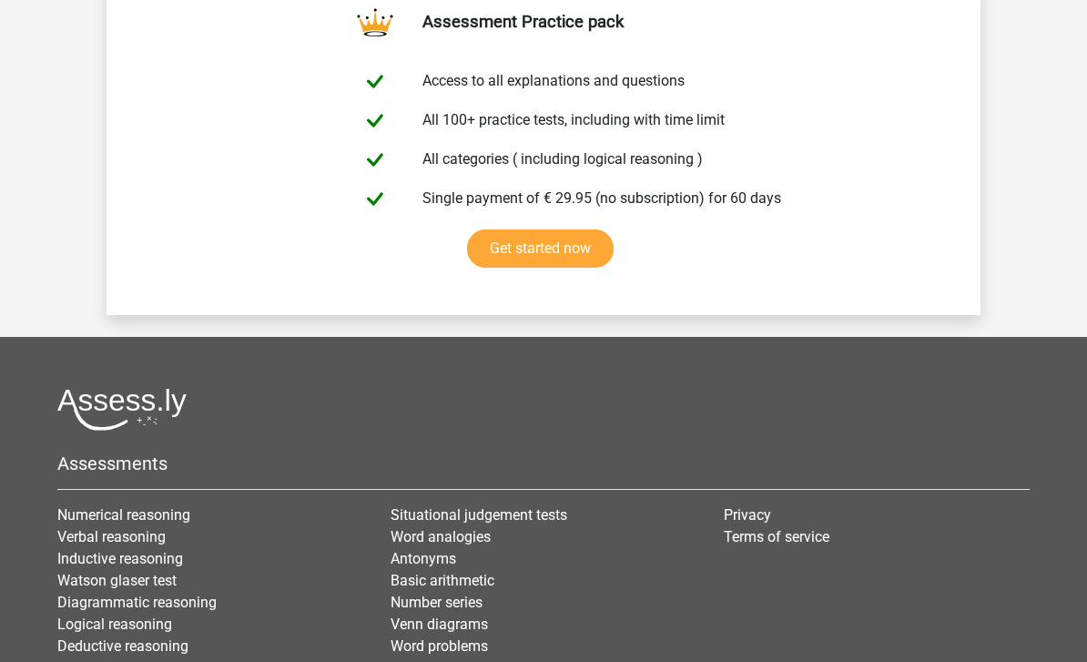
scroll to position [12676, 0]
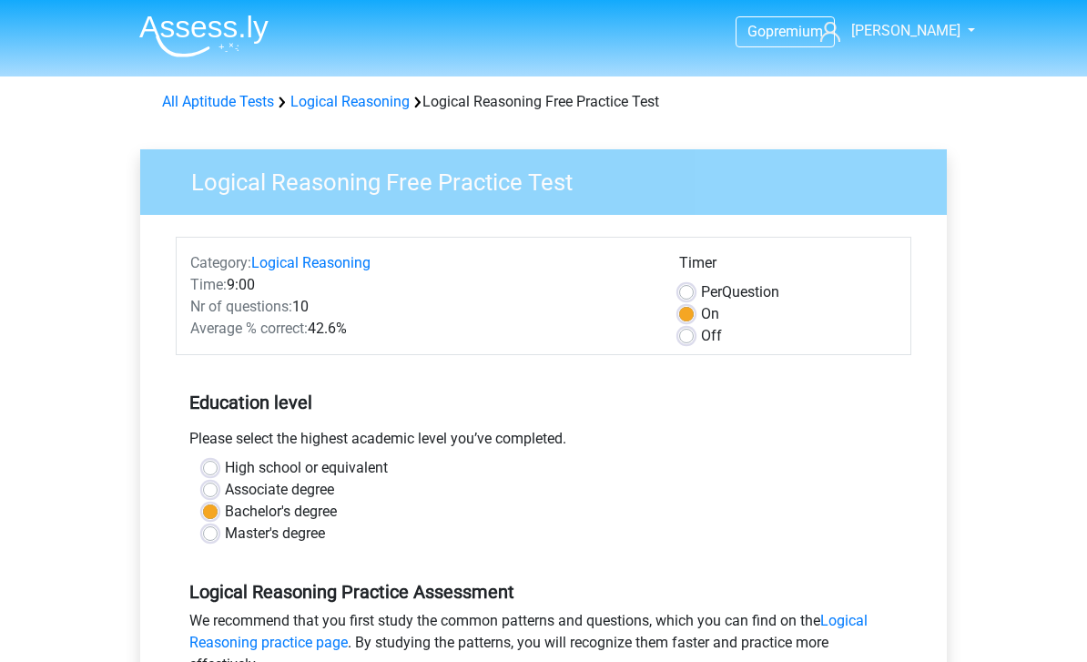
scroll to position [324, 0]
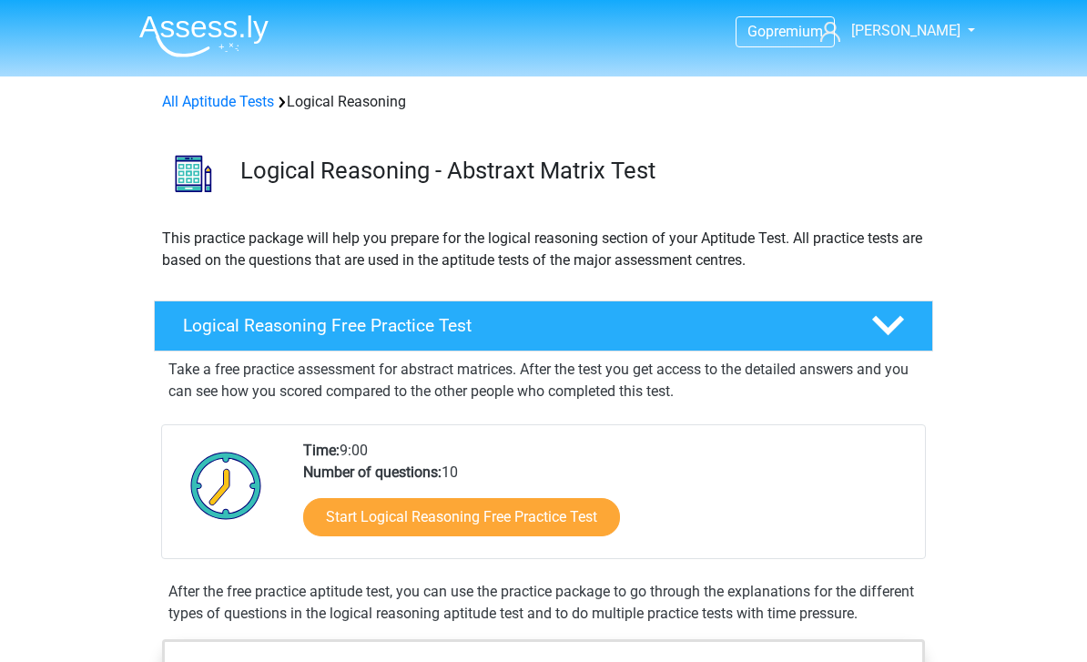
scroll to position [177, 0]
